Goal: Transaction & Acquisition: Obtain resource

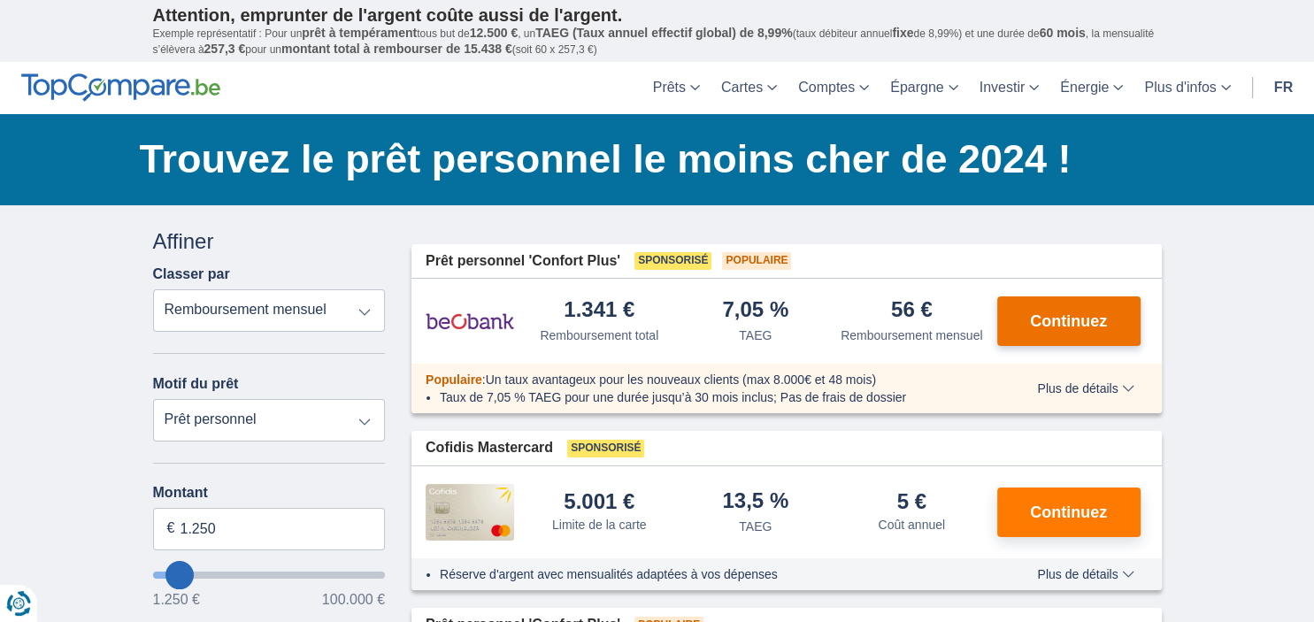
click at [1104, 309] on button "Continuez" at bounding box center [1068, 321] width 143 height 50
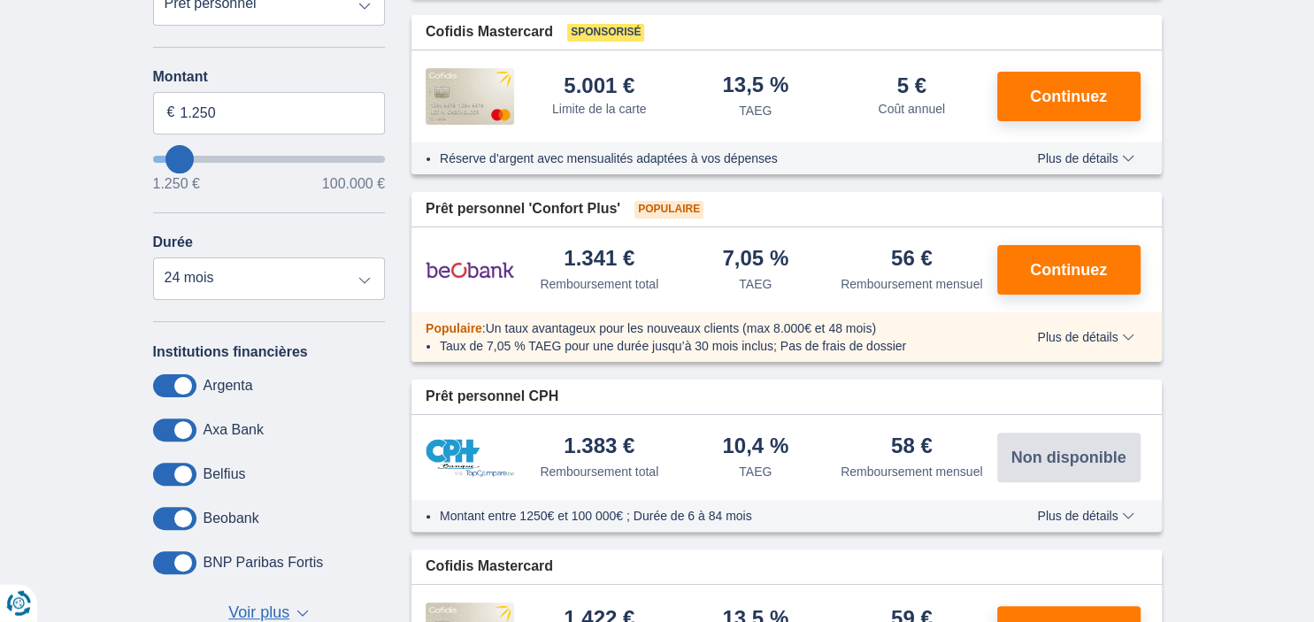
scroll to position [404, 0]
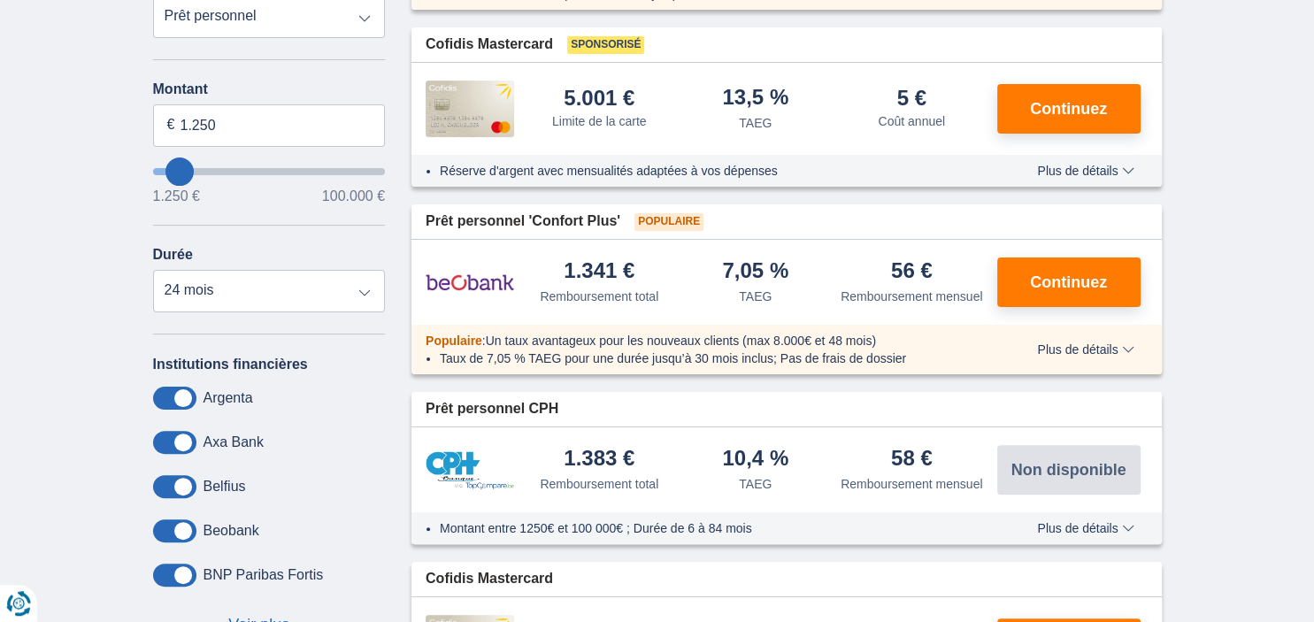
click at [153, 0] on select "Prêt personnel Voiture Moto / vélo Caravane / mobilhome Travaux Energie Rachat …" at bounding box center [269, 17] width 233 height 42
click at [365, 19] on select "Prêt personnel Voiture Moto / vélo Caravane / mobilhome Travaux Energie Rachat …" at bounding box center [269, 17] width 233 height 42
click at [153, 0] on select "Prêt personnel Voiture Moto / vélo Caravane / mobilhome Travaux Energie Rachat …" at bounding box center [269, 17] width 233 height 42
select select "overdrafts"
click option "Réserve d’argent" at bounding box center [0, 0] width 0 height 0
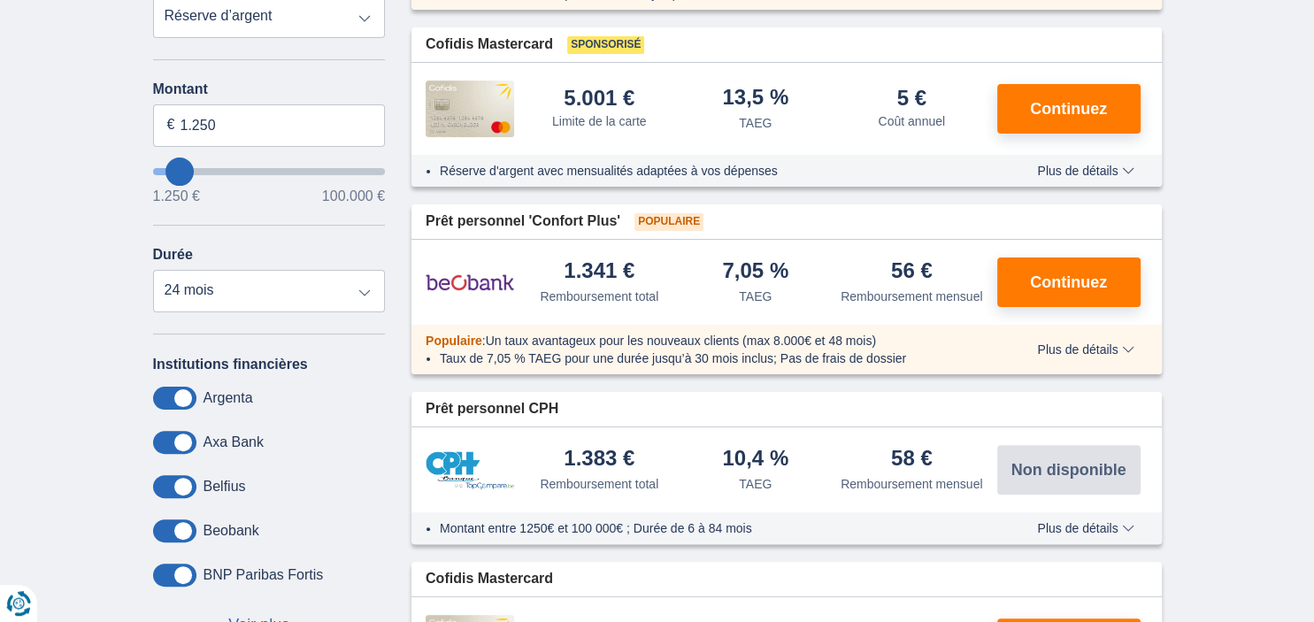
type input "2.000"
type input "2500"
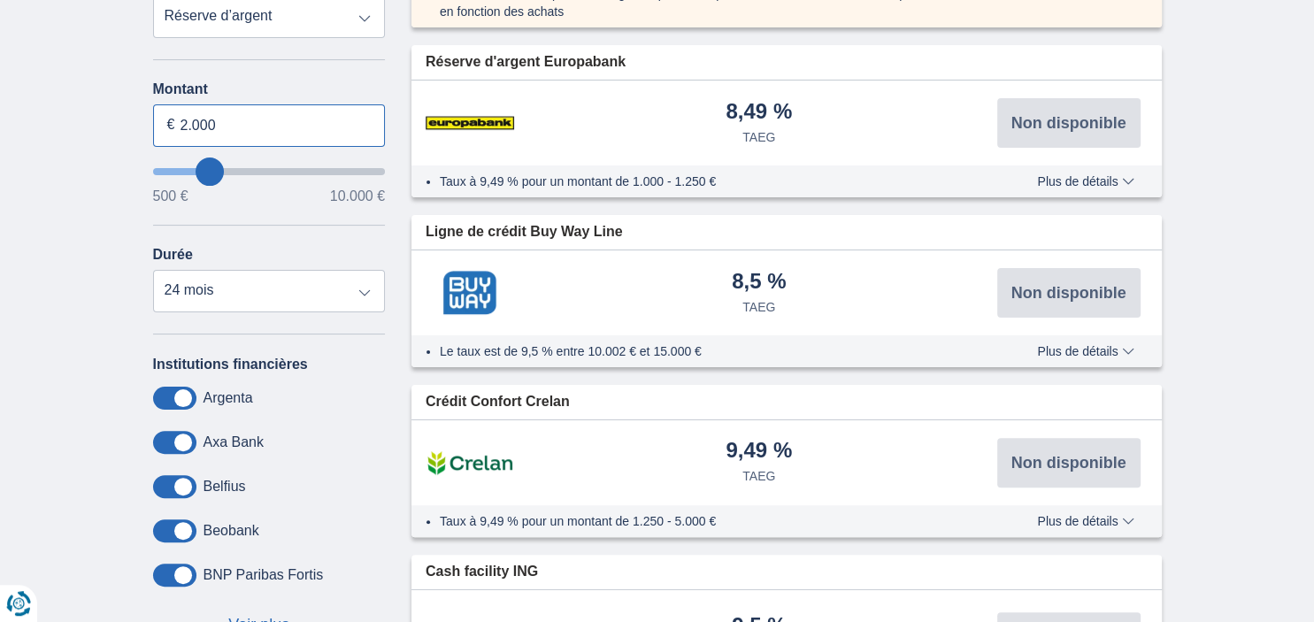
drag, startPoint x: 176, startPoint y: 118, endPoint x: 300, endPoint y: 94, distance: 126.2
click at [226, 124] on input "2.000" at bounding box center [269, 125] width 233 height 42
click at [187, 119] on input "2.500" at bounding box center [269, 125] width 233 height 42
type input "1.500"
type input "2500"
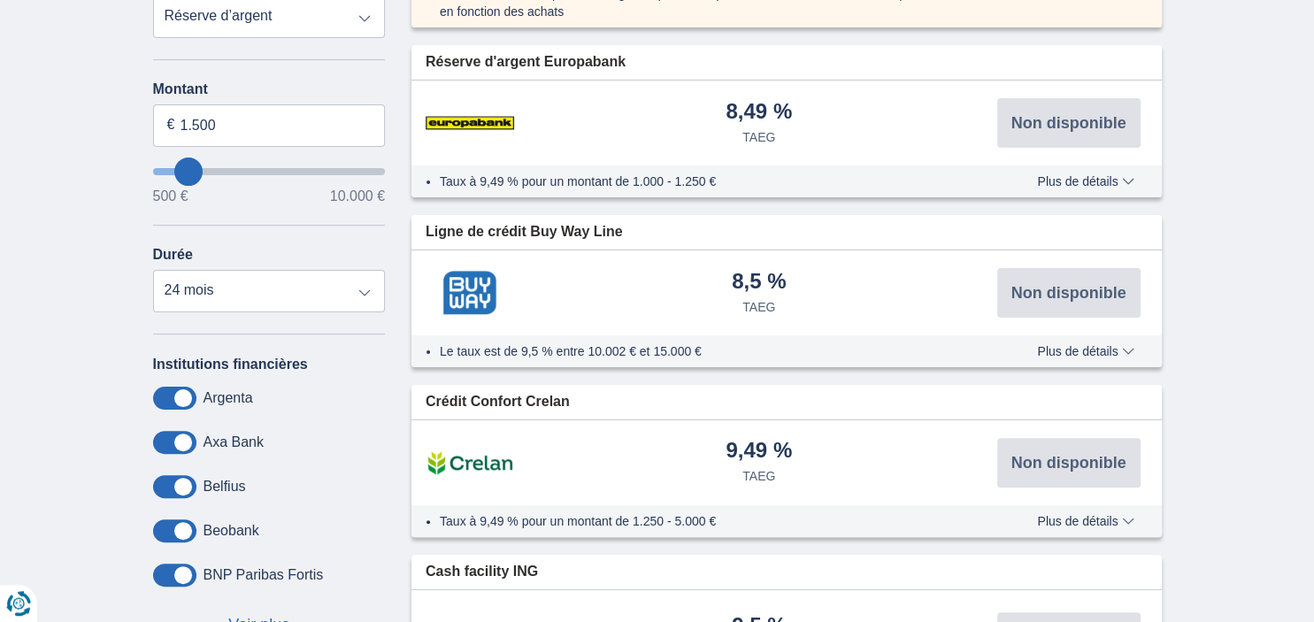
click at [209, 168] on input "wantToBorrow" at bounding box center [269, 171] width 233 height 7
type input "2.500"
